Goal: Information Seeking & Learning: Learn about a topic

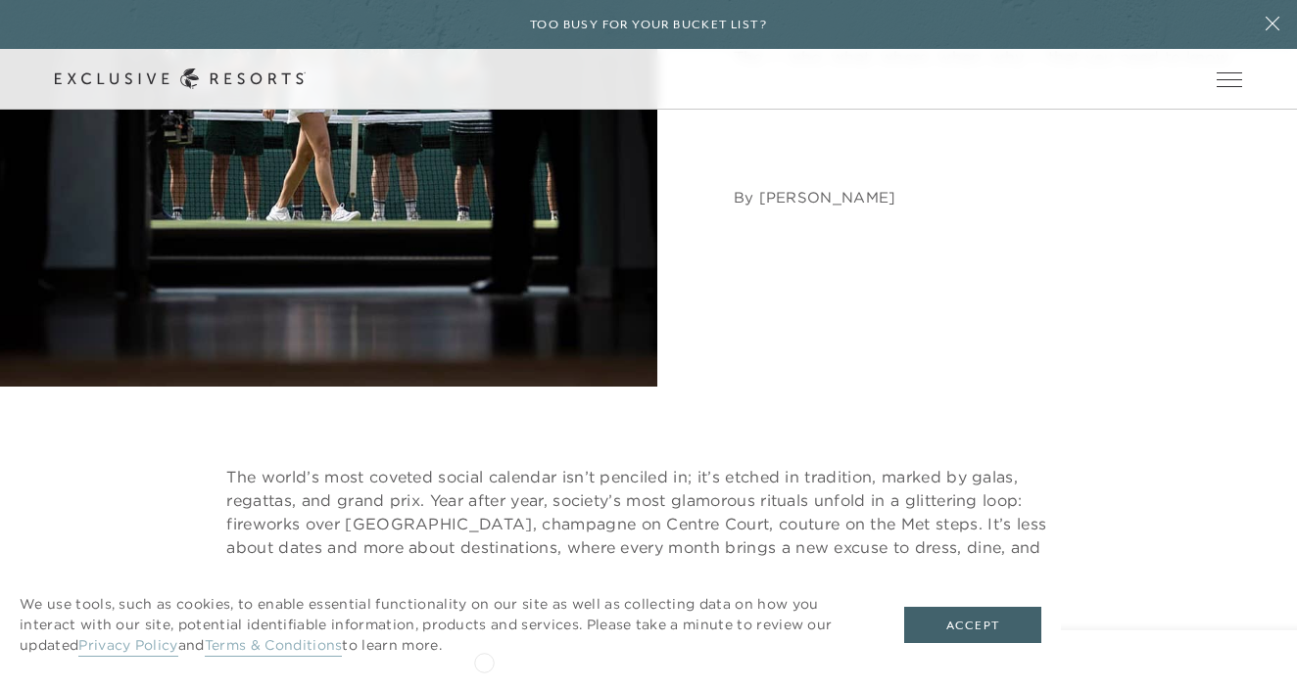
scroll to position [488, 0]
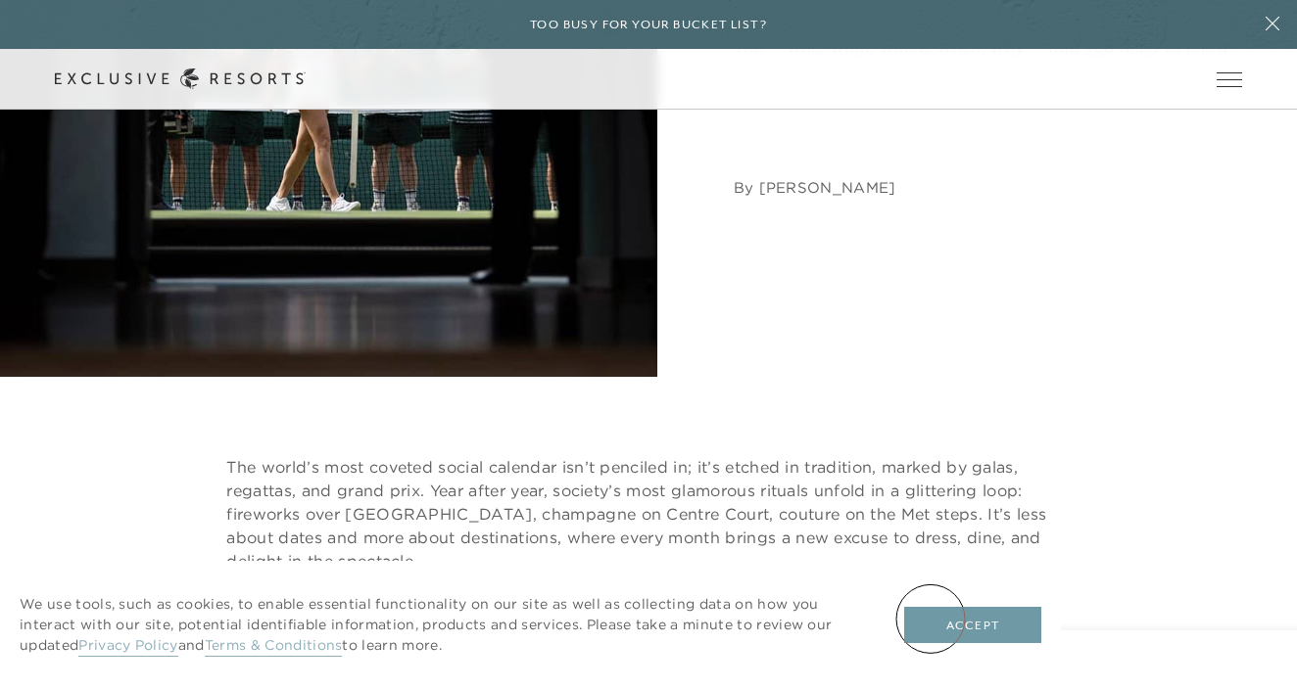
click at [952, 617] on button "Accept" at bounding box center [972, 625] width 137 height 37
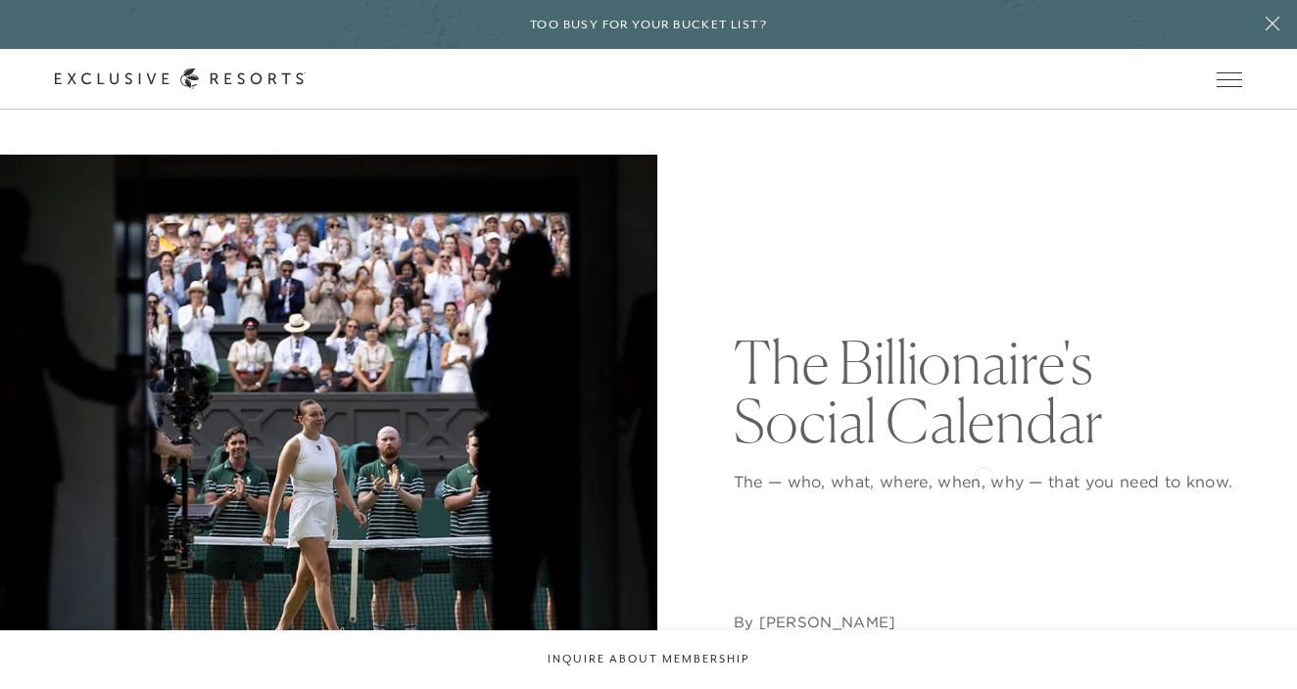
scroll to position [0, 0]
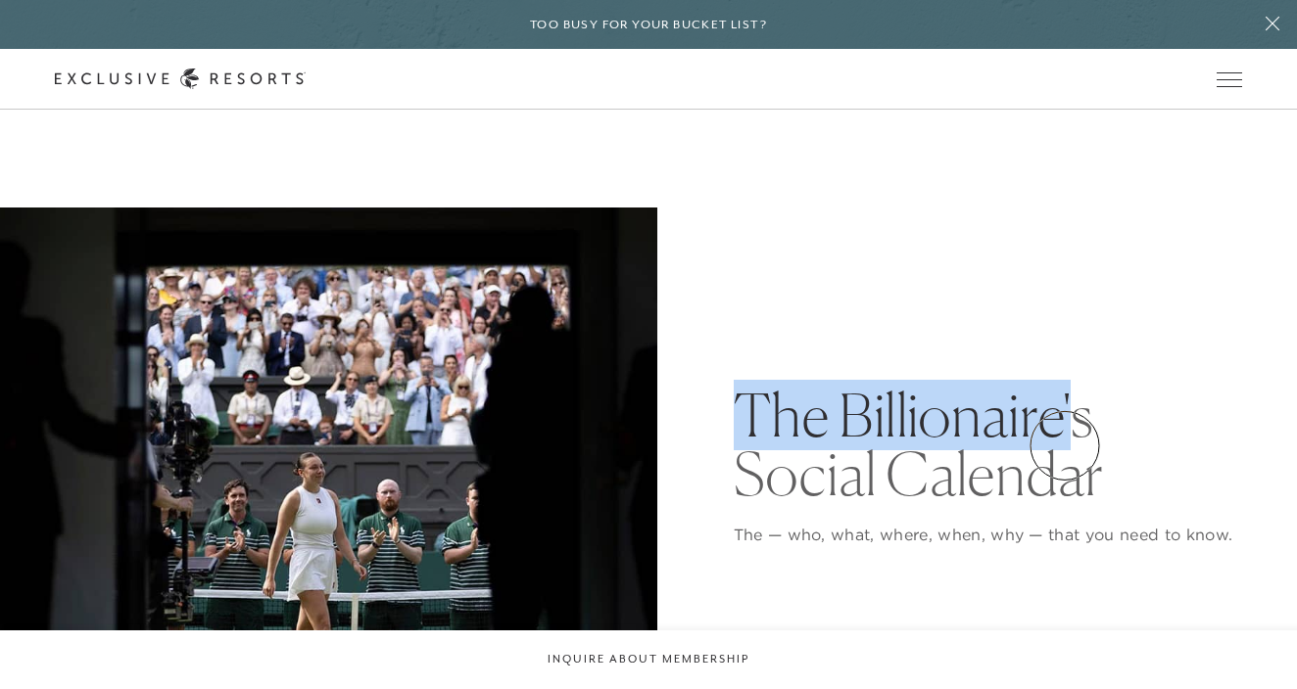
drag, startPoint x: 1000, startPoint y: 351, endPoint x: 1065, endPoint y: 449, distance: 117.3
click at [1065, 449] on div "The Billionaire's Social Calendar The — who, what, where, when, why — that you …" at bounding box center [988, 536] width 509 height 657
click at [1066, 445] on h1 "The Billionaire's Social Calendar" at bounding box center [988, 445] width 509 height 118
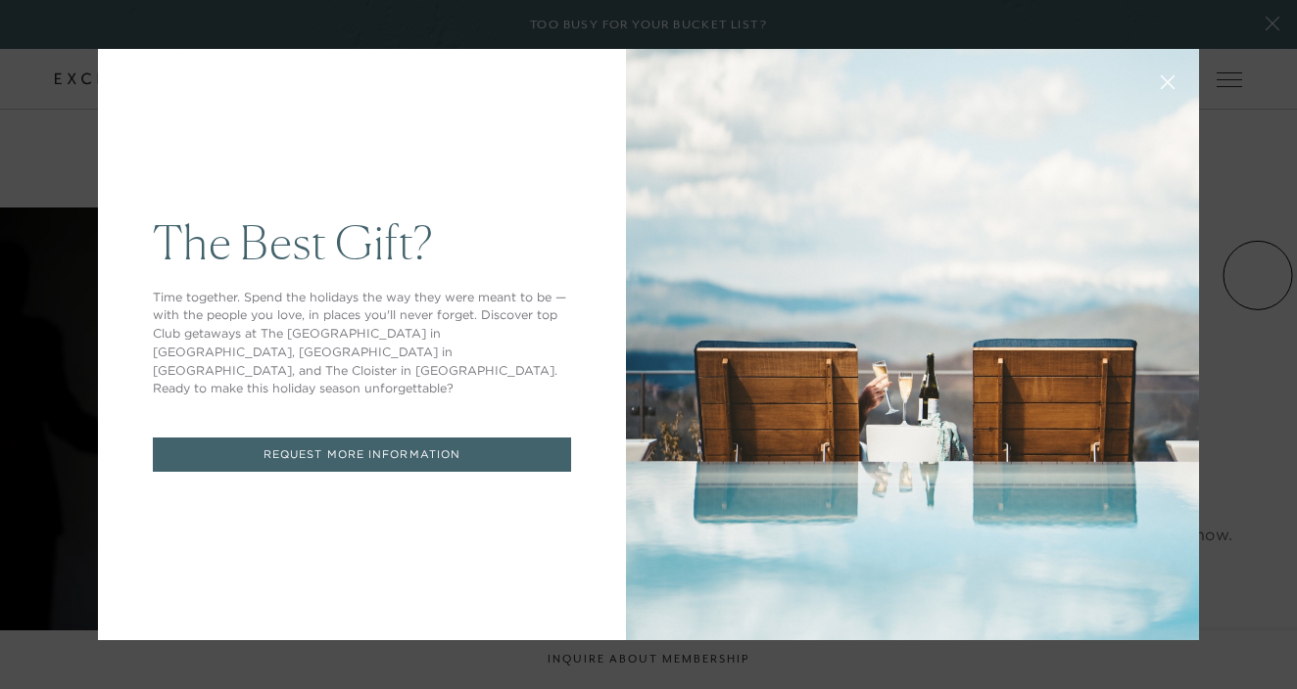
click at [1180, 84] on button at bounding box center [1167, 80] width 47 height 47
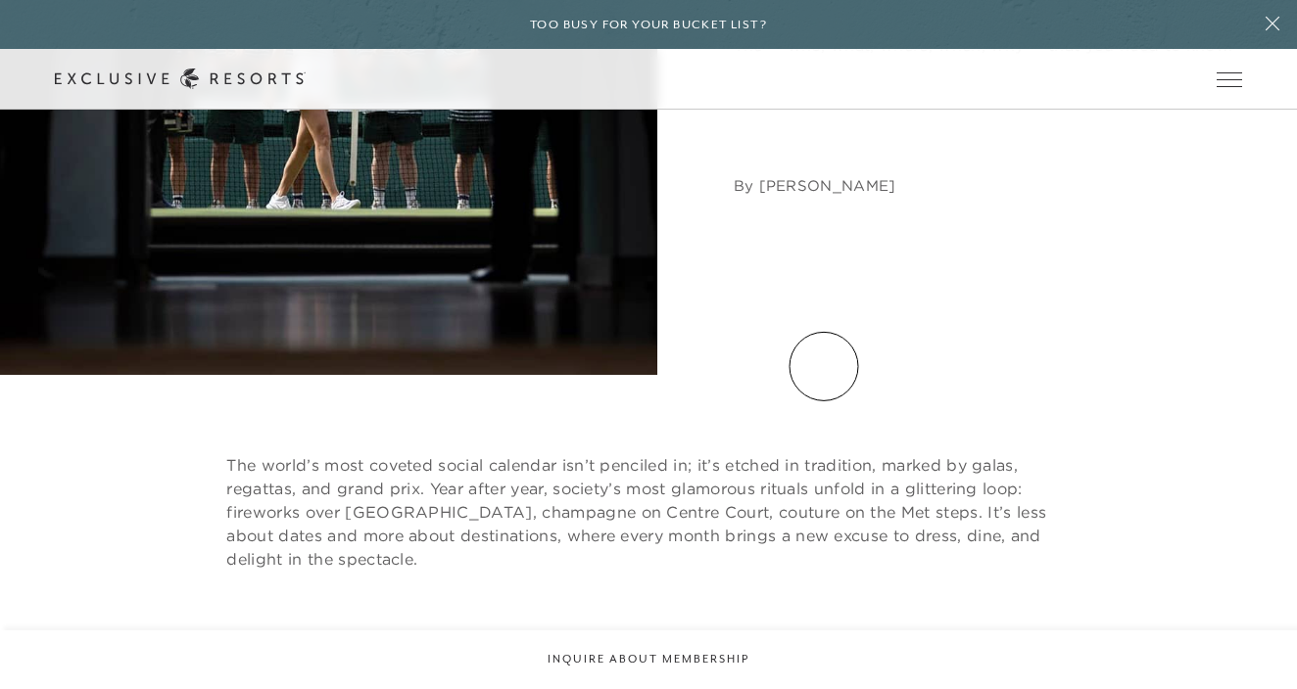
click at [814, 370] on div "The Billionaire's Social Calendar The — who, what, where, when, why — that you …" at bounding box center [988, 46] width 509 height 657
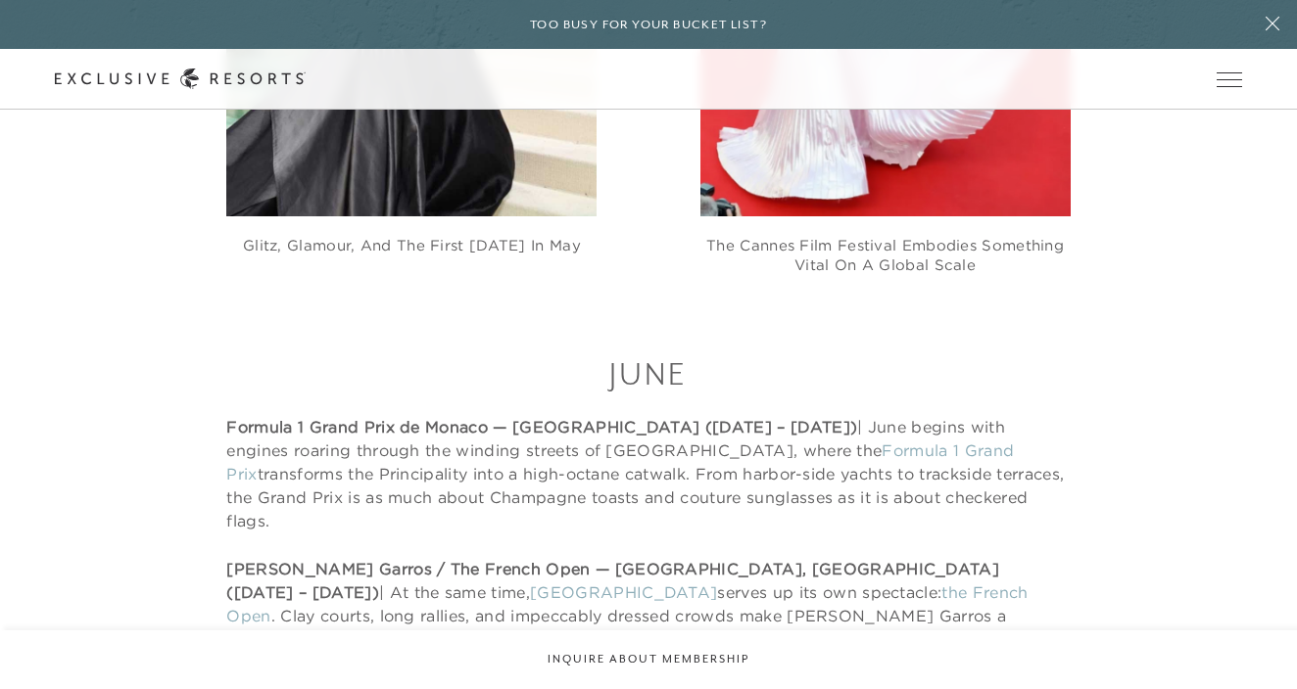
scroll to position [7104, 0]
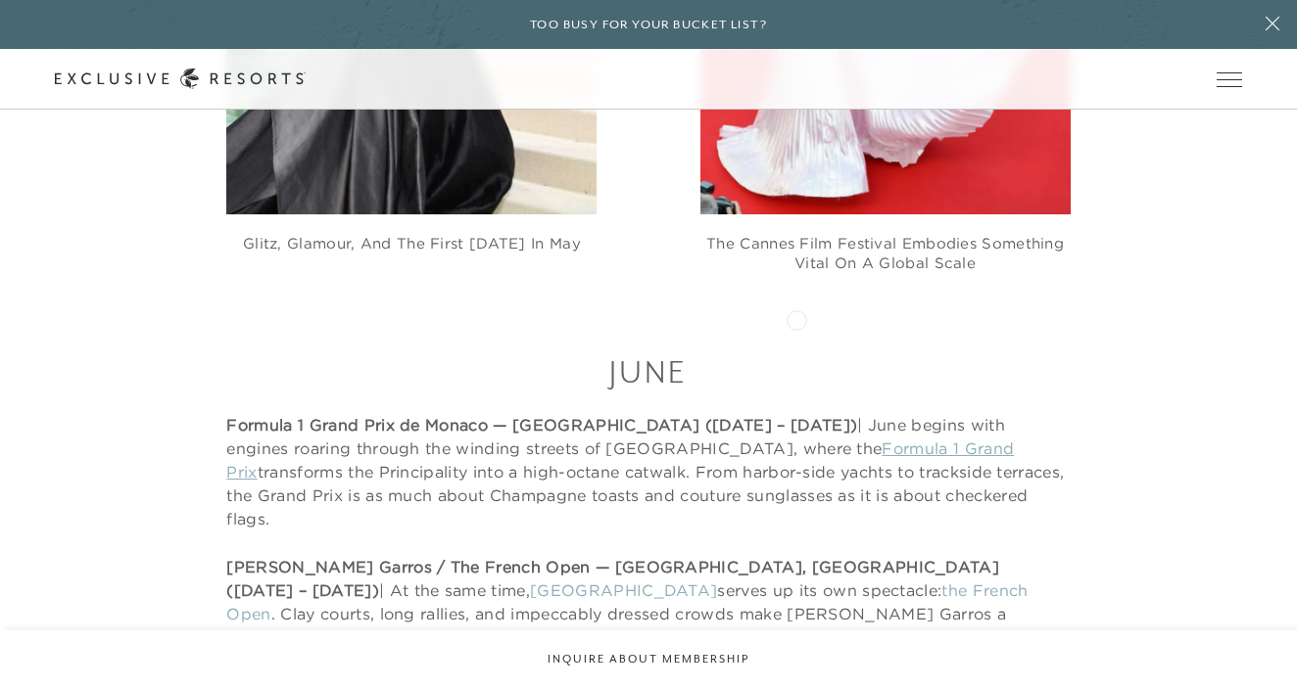
click at [796, 439] on link "Formula 1 Grand Prix" at bounding box center [619, 460] width 787 height 43
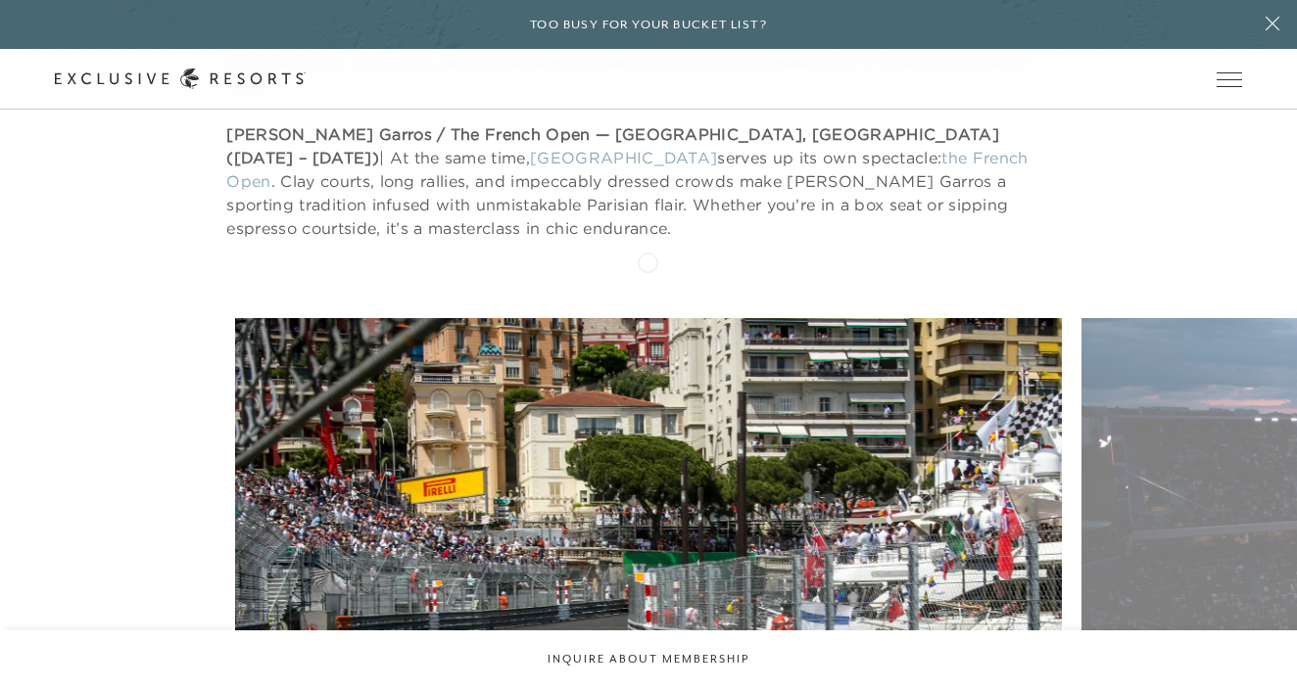
scroll to position [7548, 0]
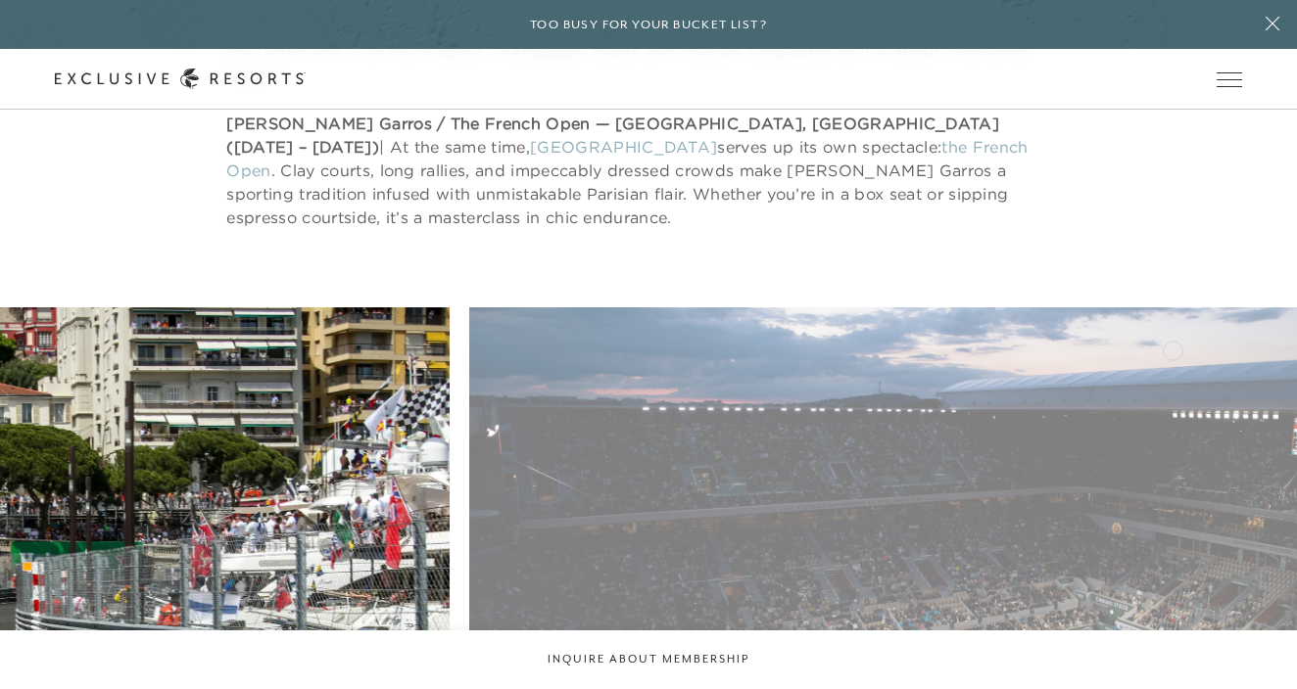
click at [554, 388] on figure "See France's clay courts for yourself" at bounding box center [882, 601] width 827 height 587
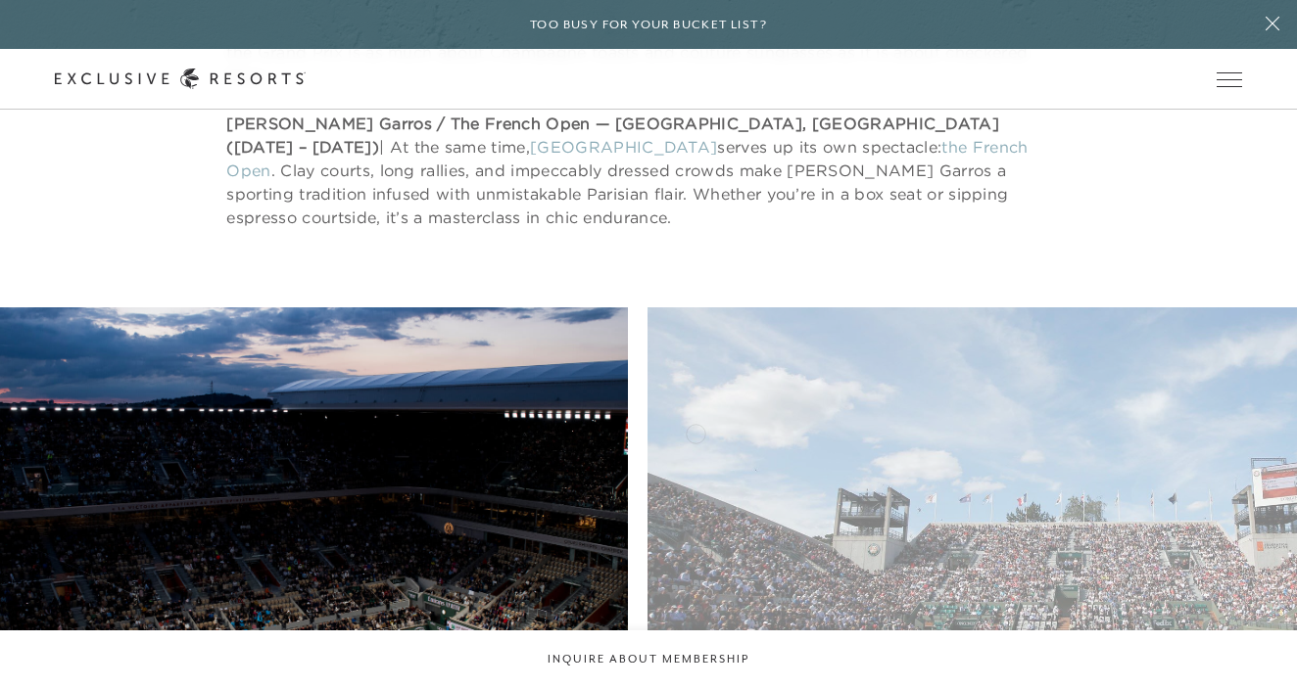
click at [255, 442] on figure "See France's clay courts for yourself" at bounding box center [214, 601] width 827 height 587
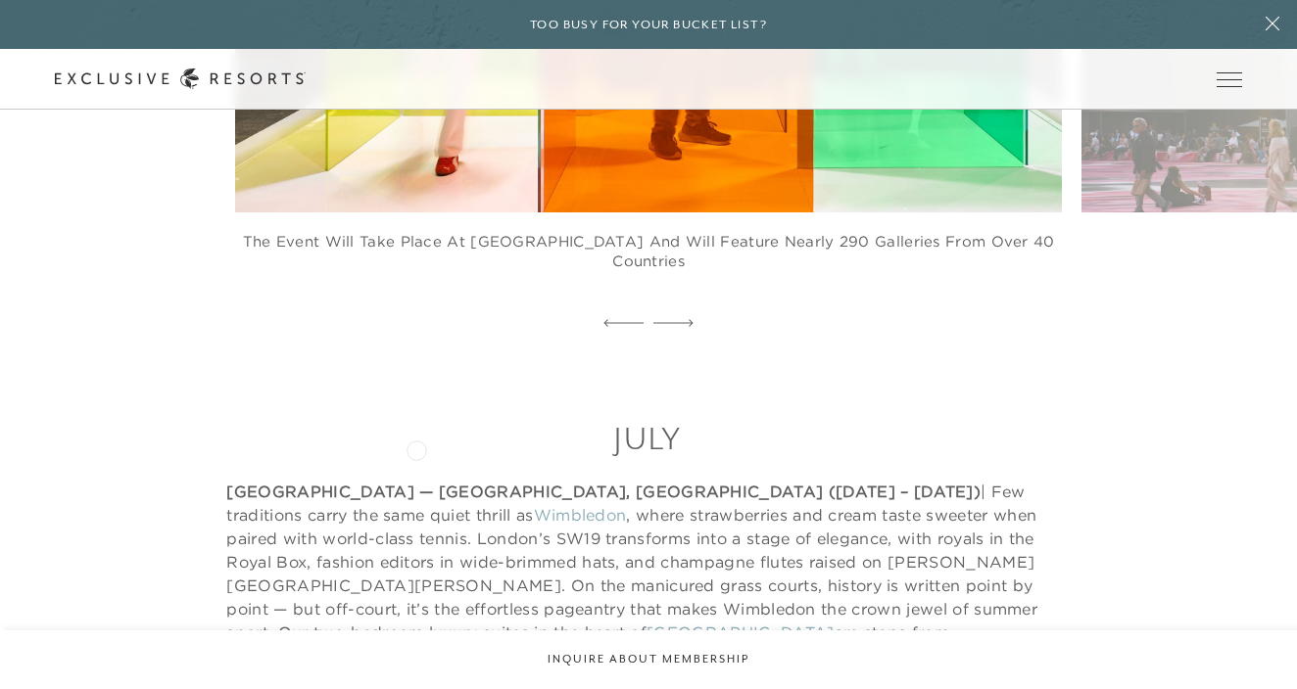
scroll to position [9378, 0]
